Goal: Task Accomplishment & Management: Manage account settings

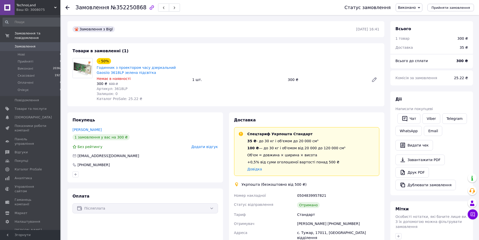
click at [26, 45] on link "Замовлення 0" at bounding box center [32, 46] width 65 height 9
